Goal: Information Seeking & Learning: Learn about a topic

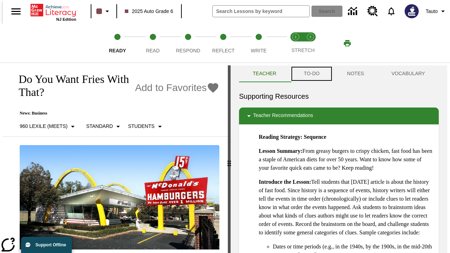
click at [311, 74] on button "TO-DO" at bounding box center [311, 73] width 43 height 17
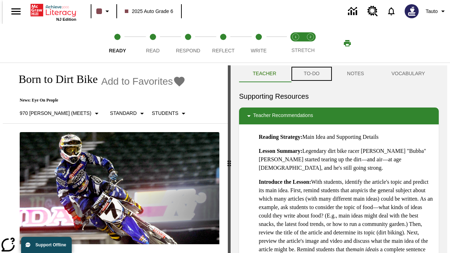
click at [311, 74] on button "TO-DO" at bounding box center [311, 73] width 43 height 17
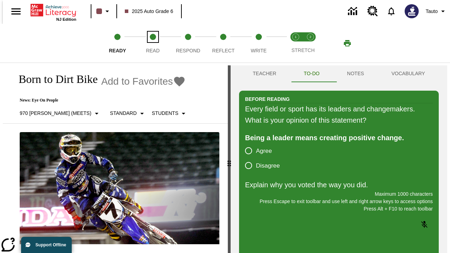
click at [153, 43] on span "Read" at bounding box center [153, 48] width 14 height 13
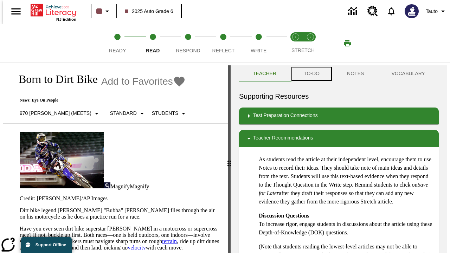
scroll to position [0, 0]
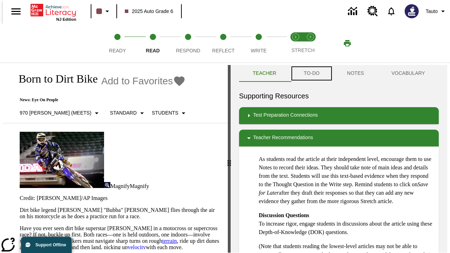
click at [311, 74] on button "TO-DO" at bounding box center [311, 73] width 43 height 17
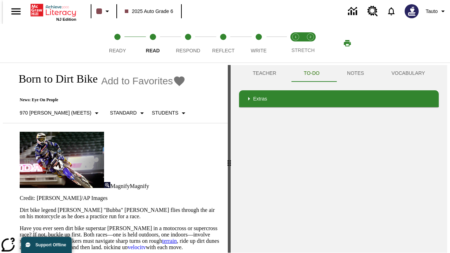
click at [20, 226] on p "Have you ever seen dirt bike superstar James Stewart Jr. in a motocross or supe…" at bounding box center [120, 251] width 200 height 51
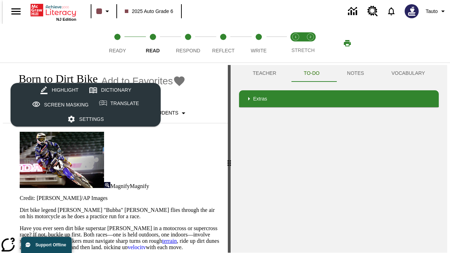
click at [0, 137] on html "Listen Skip to main content NJ Edition 2025 Auto Grade 6 0 Tauto 1 Ready 2 Read…" at bounding box center [225, 128] width 450 height 256
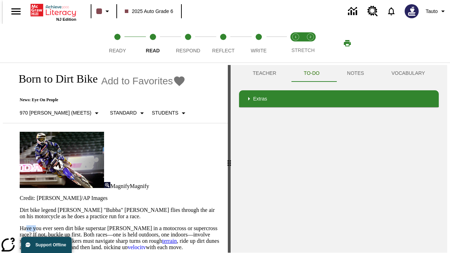
click at [0, 137] on html "Listen Skip to main content NJ Edition 2025 Auto Grade 6 0 Tauto 1 Ready 2 Read…" at bounding box center [225, 128] width 450 height 256
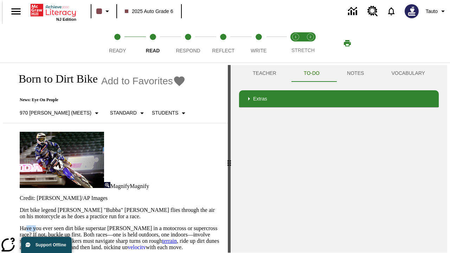
click at [0, 137] on html "Listen Skip to main content NJ Edition 2025 Auto Grade 6 0 Tauto 1 Ready 2 Read…" at bounding box center [225, 128] width 450 height 256
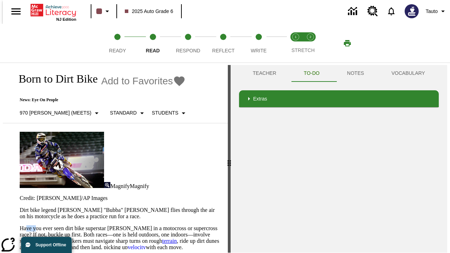
click at [0, 137] on html "Listen Skip to main content NJ Edition 2025 Auto Grade 6 0 Tauto 1 Ready 2 Read…" at bounding box center [225, 128] width 450 height 256
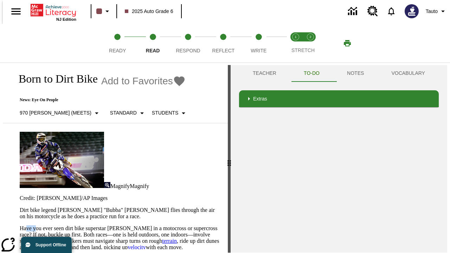
click at [0, 137] on html "Listen Skip to main content NJ Edition 2025 Auto Grade 6 0 Tauto 1 Ready 2 Read…" at bounding box center [225, 128] width 450 height 256
click at [20, 226] on p "Have you ever seen dirt bike superstar James Stewart Jr. in a motocross or supe…" at bounding box center [120, 251] width 200 height 51
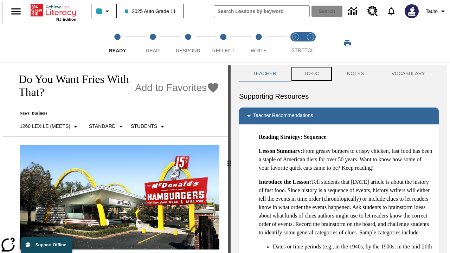
click at [311, 74] on button "TO-DO" at bounding box center [311, 73] width 43 height 17
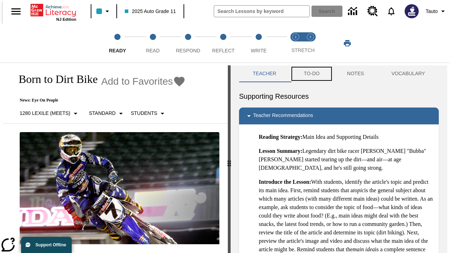
click at [311, 74] on button "TO-DO" at bounding box center [311, 73] width 43 height 17
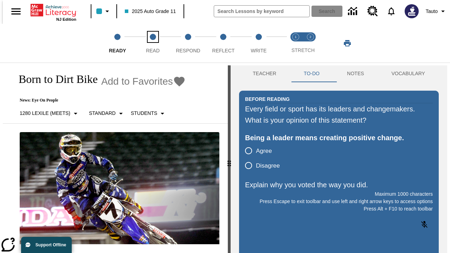
click at [153, 43] on span "Read" at bounding box center [153, 48] width 14 height 13
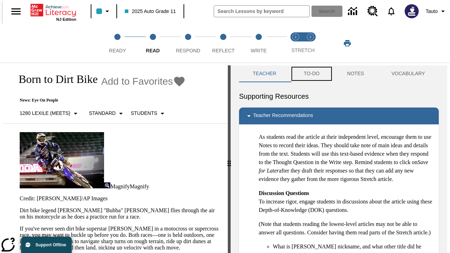
scroll to position [0, 0]
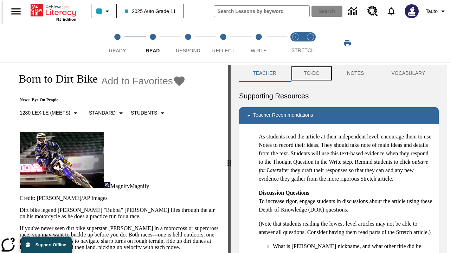
click at [311, 74] on button "TO-DO" at bounding box center [311, 73] width 43 height 17
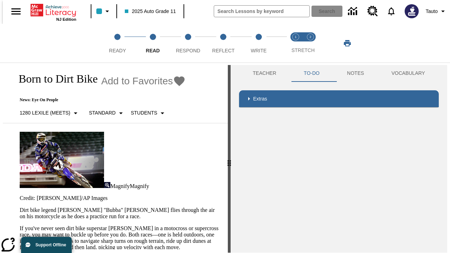
click at [20, 226] on p "If you've never seen dirt bike superstar [PERSON_NAME] in a motocross or superc…" at bounding box center [120, 251] width 200 height 51
